Goal: Information Seeking & Learning: Learn about a topic

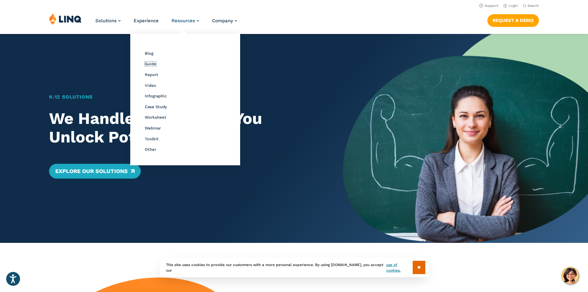
click at [150, 64] on span "Guide" at bounding box center [150, 63] width 11 height 5
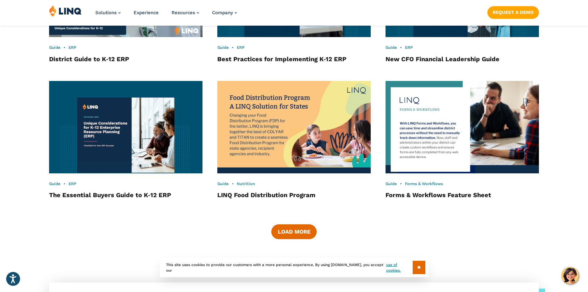
scroll to position [979, 0]
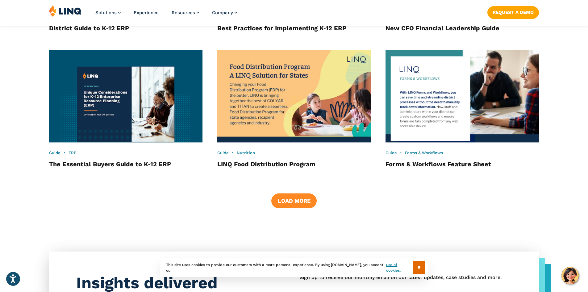
click at [297, 196] on button "Load More" at bounding box center [293, 200] width 45 height 15
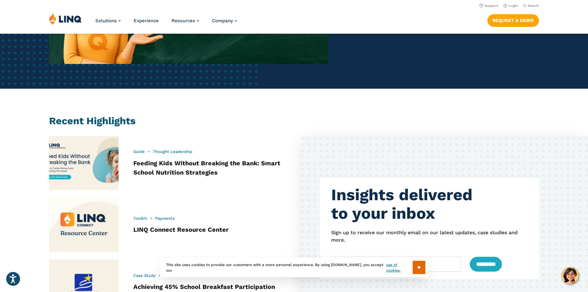
scroll to position [0, 0]
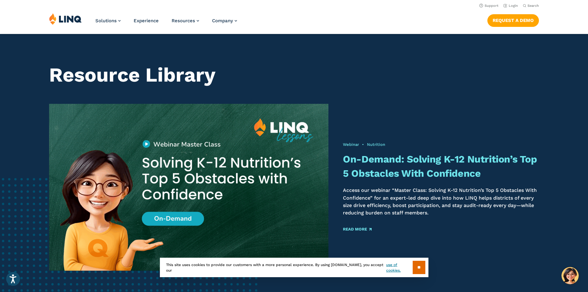
click at [414, 265] on input "**" at bounding box center [419, 267] width 13 height 13
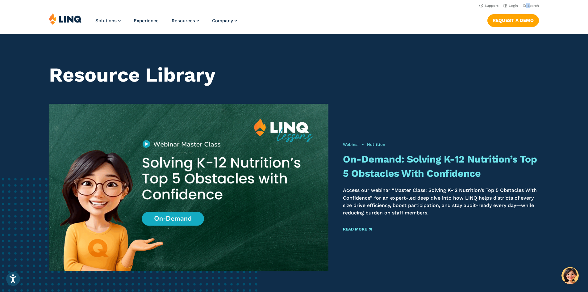
click at [528, 6] on div "Search Search for:" at bounding box center [531, 5] width 16 height 7
click at [528, 6] on span "Search" at bounding box center [533, 6] width 11 height 4
type input "******"
click at [532, 17] on button "Submit Search" at bounding box center [532, 17] width 0 height 0
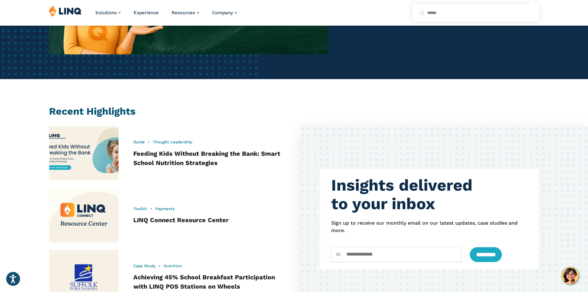
scroll to position [340, 0]
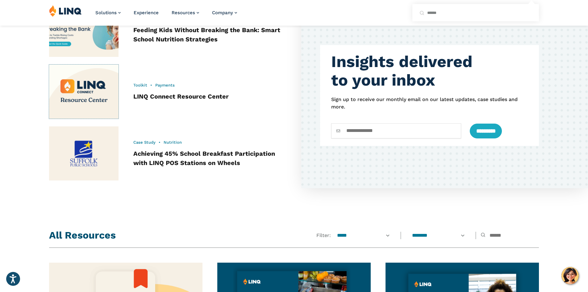
click at [105, 105] on img at bounding box center [84, 92] width 70 height 54
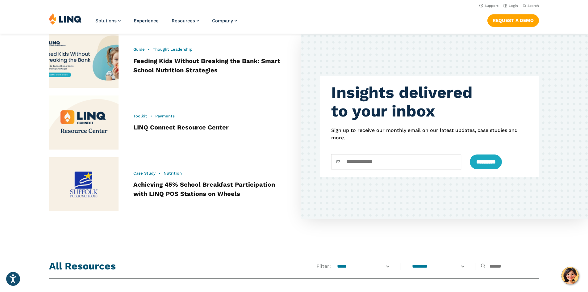
scroll to position [402, 0]
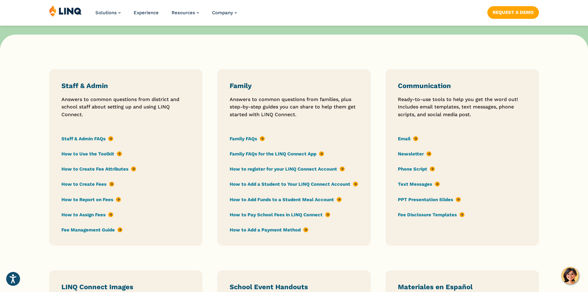
scroll to position [463, 0]
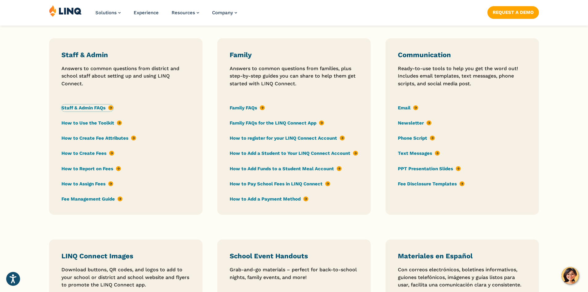
click at [96, 109] on link "Staff & Admin FAQs" at bounding box center [87, 107] width 52 height 7
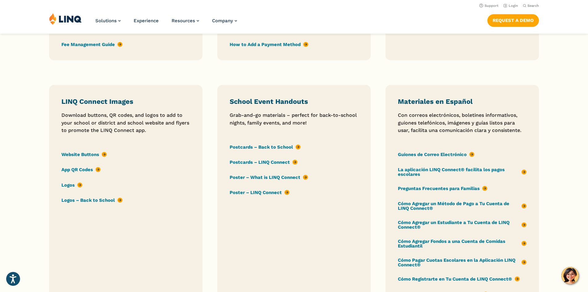
scroll to position [587, 0]
